Goal: Check status: Check status

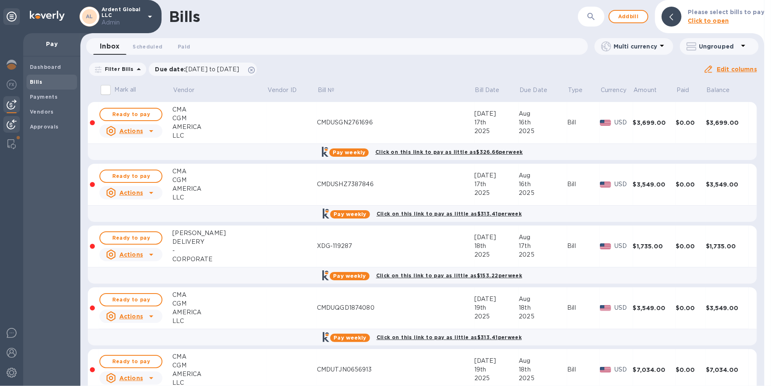
click at [14, 124] on img at bounding box center [12, 124] width 10 height 10
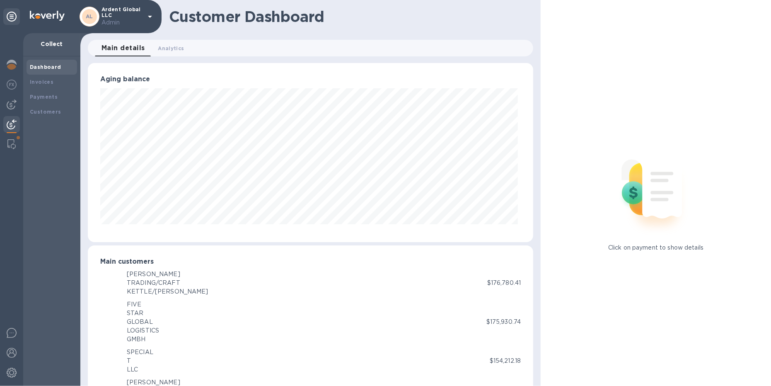
scroll to position [414364, 414101]
click at [46, 80] on b "Invoices" at bounding box center [42, 82] width 24 height 6
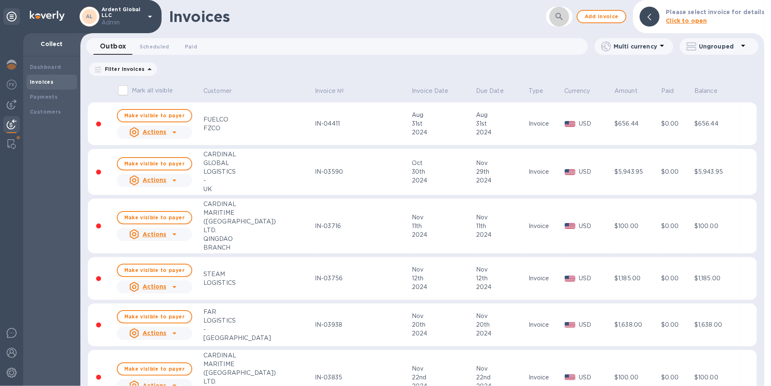
click at [563, 17] on icon "button" at bounding box center [559, 16] width 7 height 7
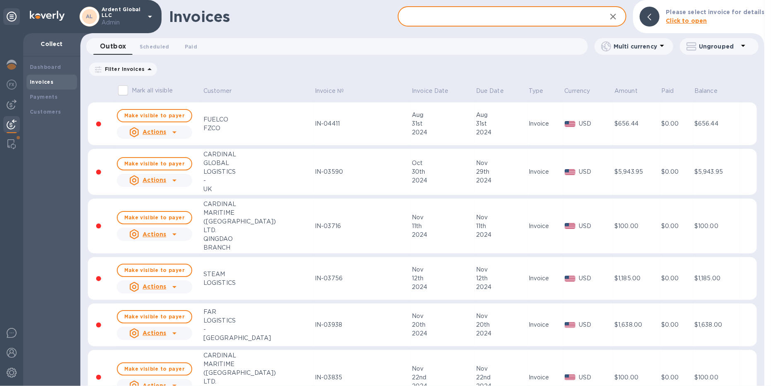
paste input "IN-05302"
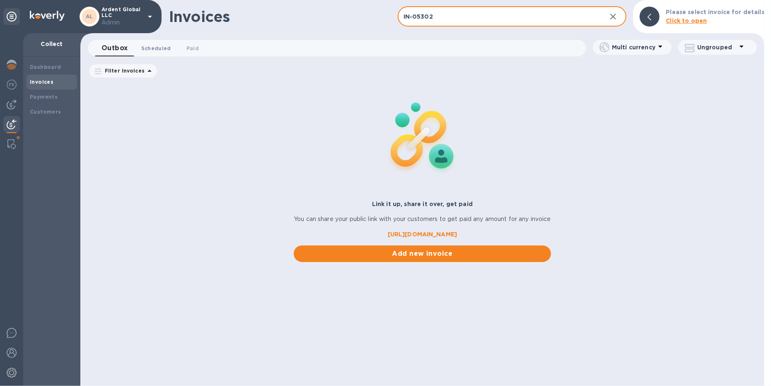
type input "IN-05302"
click at [151, 51] on span "Scheduled 0" at bounding box center [156, 48] width 30 height 9
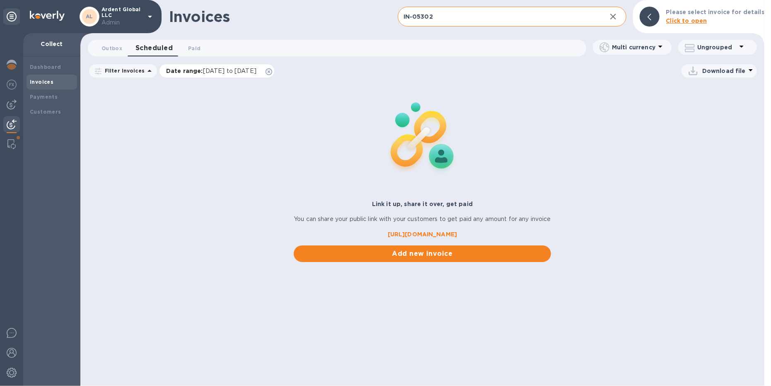
click at [272, 70] on icon at bounding box center [269, 71] width 7 height 7
click at [193, 49] on span "Paid 0" at bounding box center [194, 48] width 12 height 9
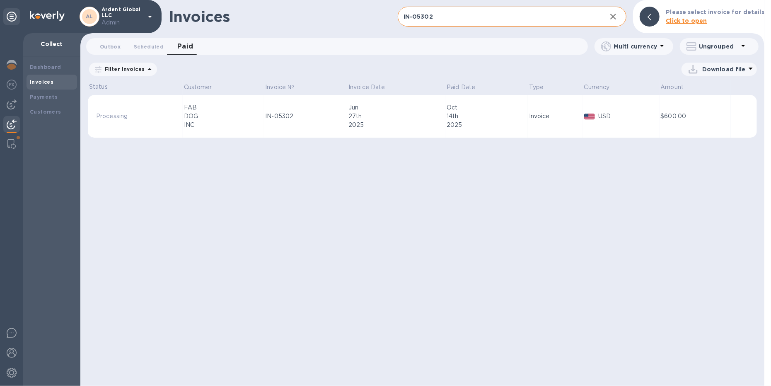
click at [0, 0] on icon at bounding box center [0, 0] width 0 height 0
click at [238, 116] on div "DOG" at bounding box center [223, 116] width 79 height 9
